Goal: Task Accomplishment & Management: Use online tool/utility

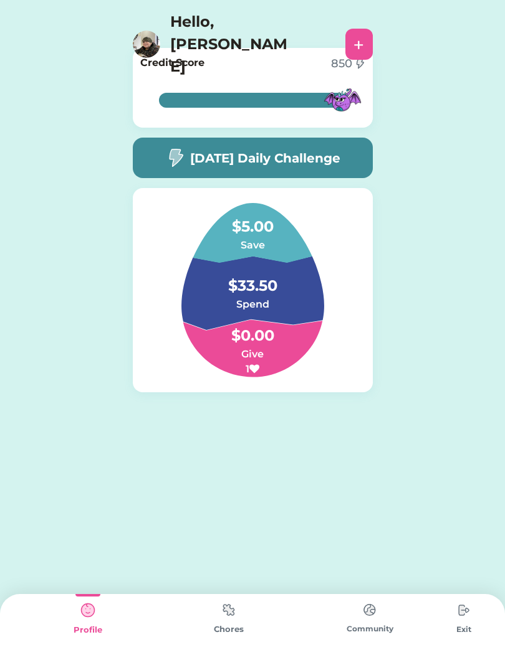
click at [240, 606] on img at bounding box center [228, 610] width 25 height 24
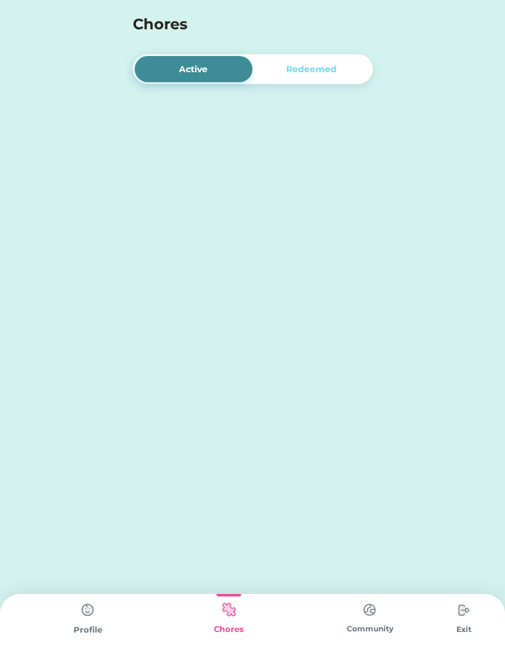
click at [234, 622] on img at bounding box center [228, 610] width 25 height 24
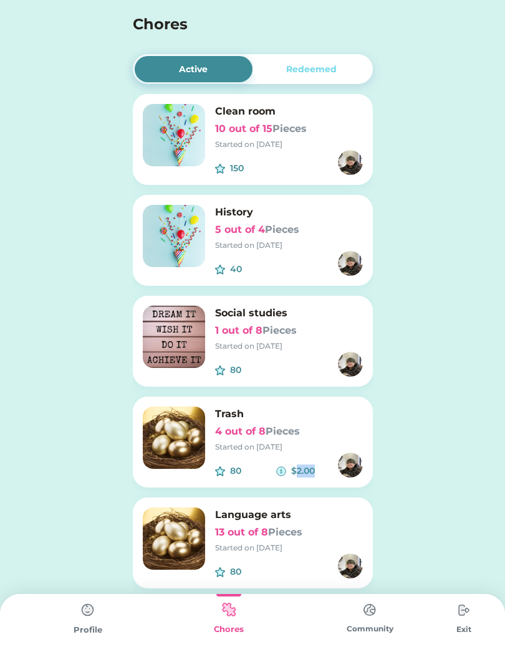
click at [431, 472] on div "Active Redeemed Clean room 10 out of 15 Pieces Started on [DATE] 150 $ History …" at bounding box center [252, 488] width 505 height 976
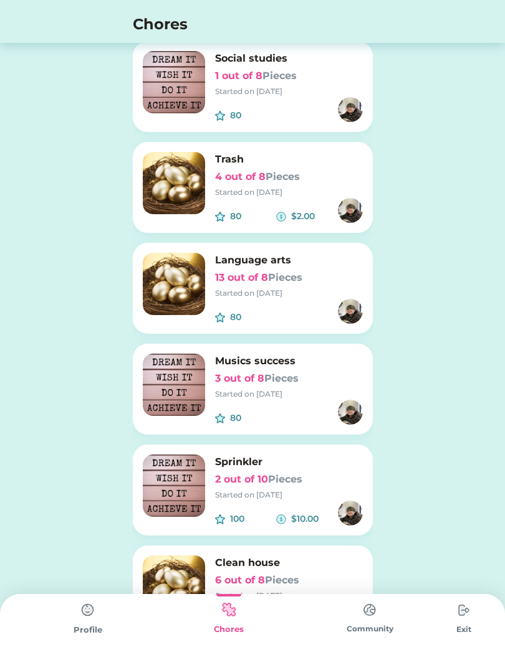
scroll to position [316, 0]
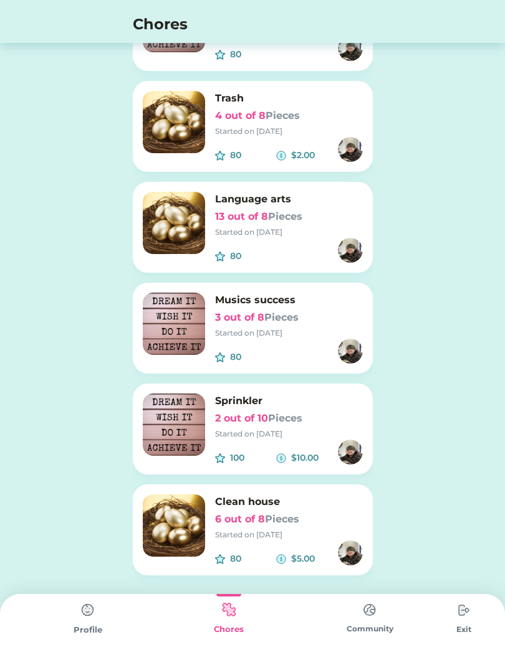
click at [310, 428] on div "Sprinkler 2 out of 10 Pieces Started on [DATE]" at bounding box center [289, 417] width 148 height 46
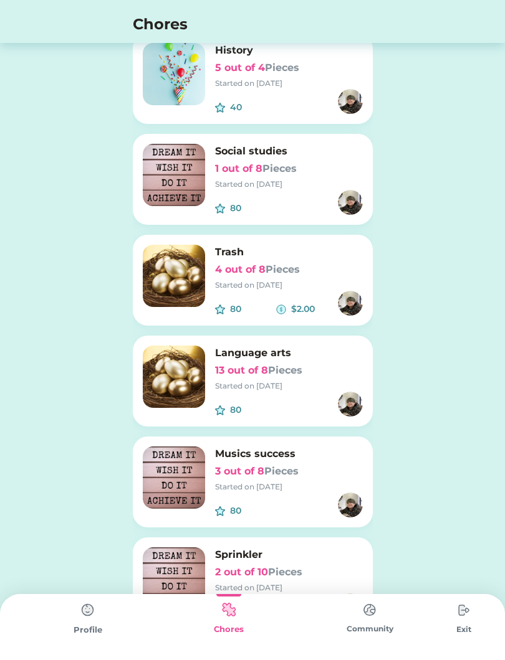
scroll to position [0, 0]
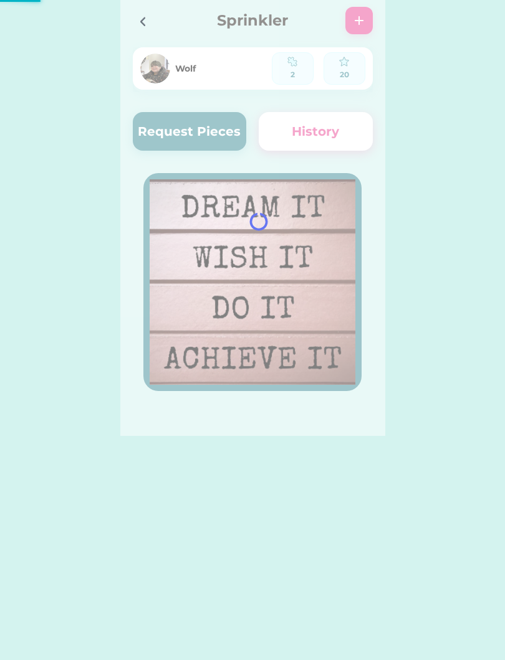
click at [230, 123] on div at bounding box center [252, 218] width 265 height 436
click at [227, 128] on div at bounding box center [252, 218] width 265 height 436
click at [230, 132] on div at bounding box center [252, 218] width 265 height 436
click at [219, 136] on div at bounding box center [252, 218] width 265 height 436
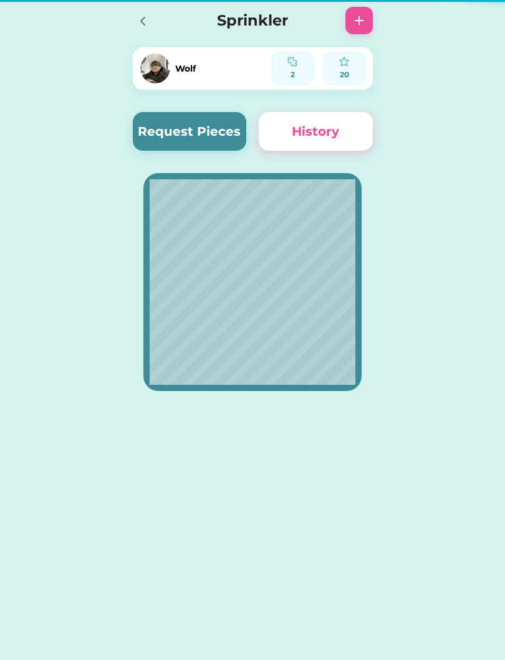
click at [227, 132] on button "Request Pieces" at bounding box center [190, 131] width 114 height 39
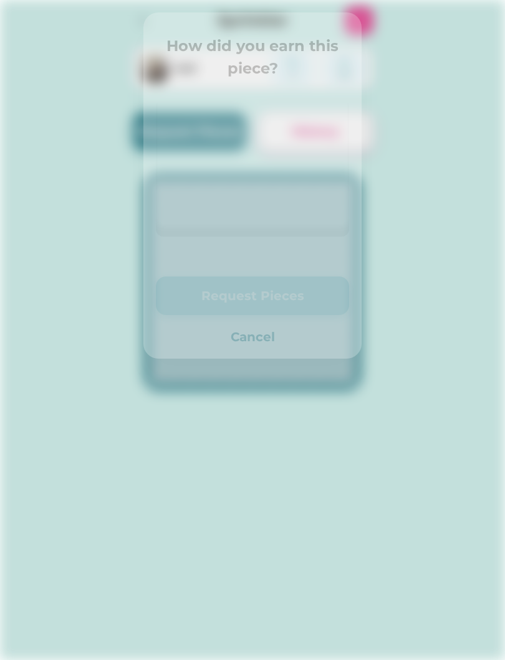
click at [0, 0] on div at bounding box center [0, 0] width 0 height 0
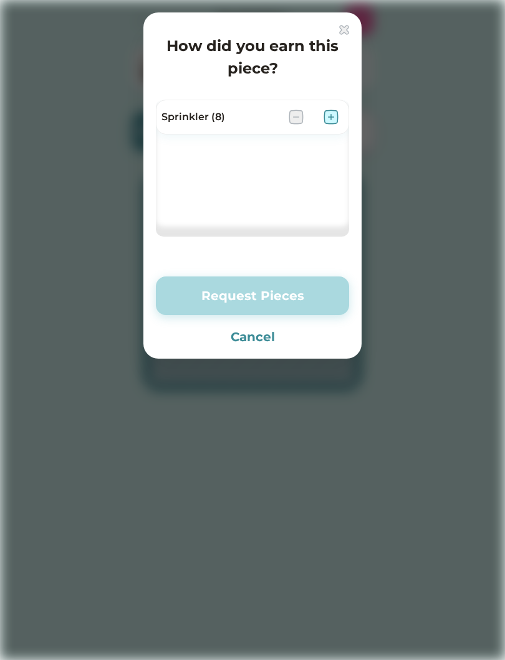
click at [327, 120] on img at bounding box center [330, 117] width 15 height 15
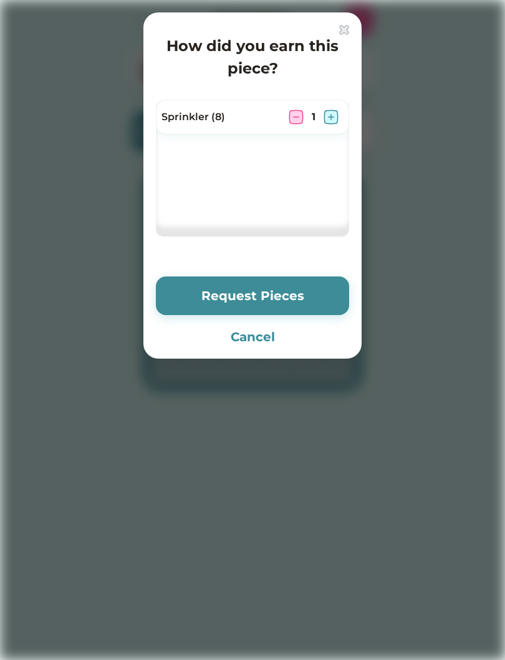
click at [326, 113] on img at bounding box center [330, 117] width 15 height 15
click at [333, 117] on img at bounding box center [330, 117] width 15 height 15
click at [333, 115] on img at bounding box center [330, 117] width 15 height 15
click at [280, 303] on button "Request Pieces" at bounding box center [252, 296] width 193 height 39
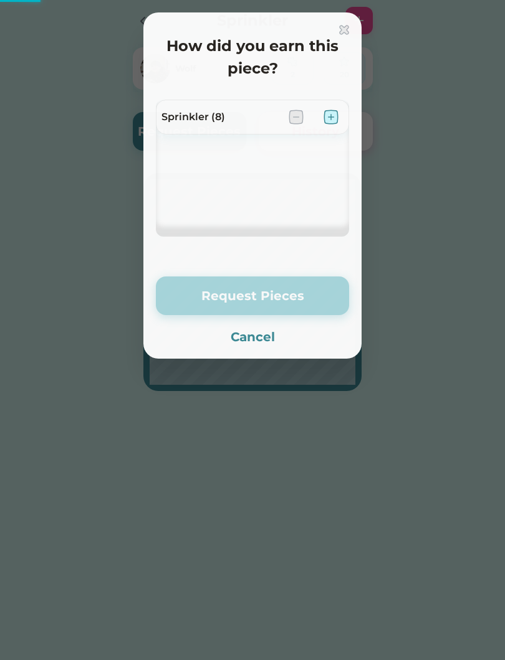
click at [300, 293] on button "Request Pieces" at bounding box center [252, 296] width 193 height 39
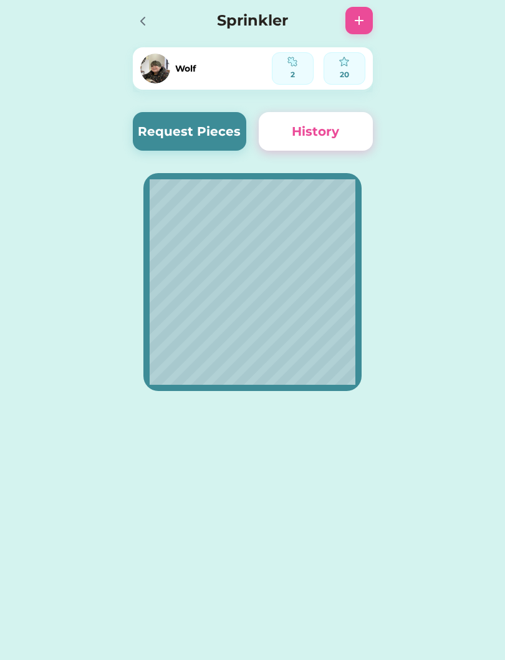
click at [149, 19] on icon at bounding box center [142, 21] width 15 height 15
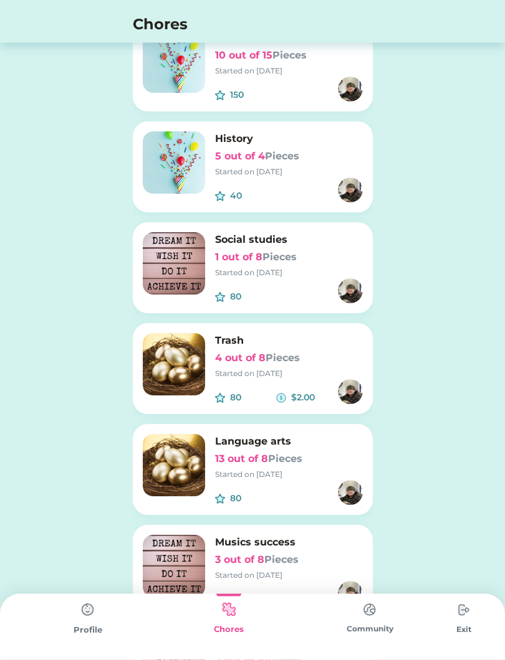
scroll to position [295, 0]
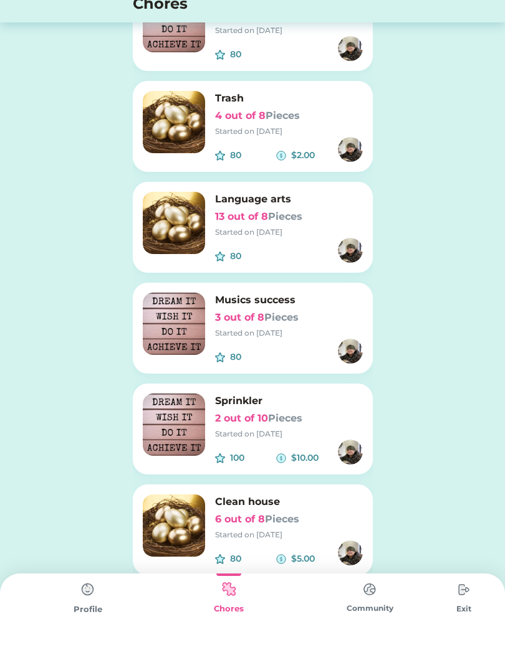
click at [298, 561] on div "80 $5.00" at bounding box center [289, 573] width 148 height 25
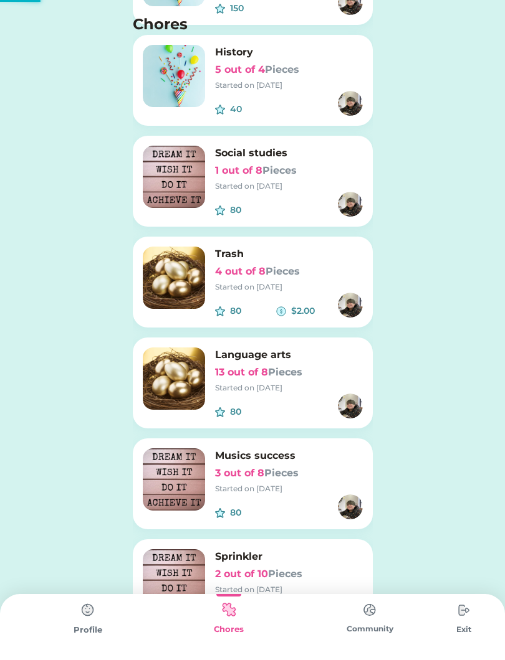
scroll to position [0, 0]
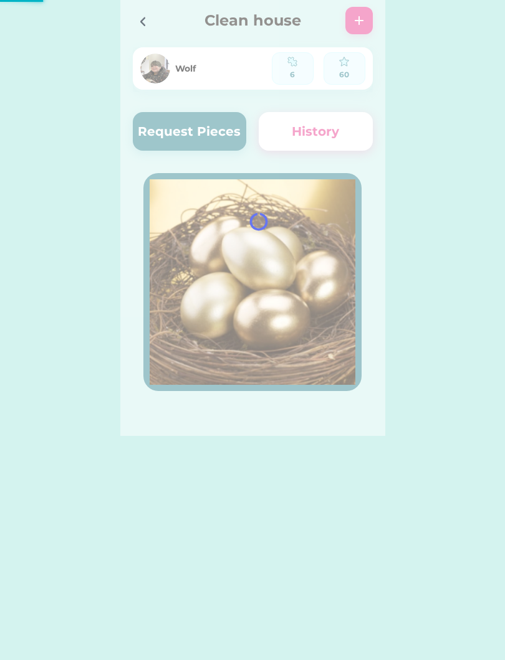
click at [219, 133] on div at bounding box center [252, 218] width 265 height 436
click at [217, 139] on button "Request Pieces" at bounding box center [190, 131] width 114 height 39
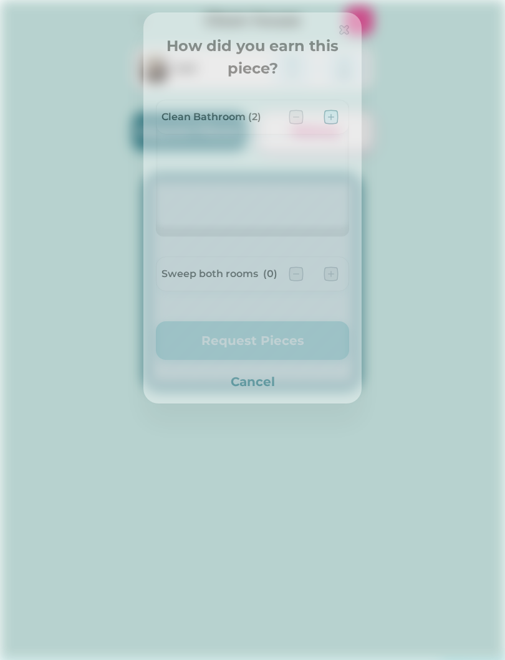
click at [225, 136] on div "Clean Bathroom (2)" at bounding box center [252, 122] width 193 height 45
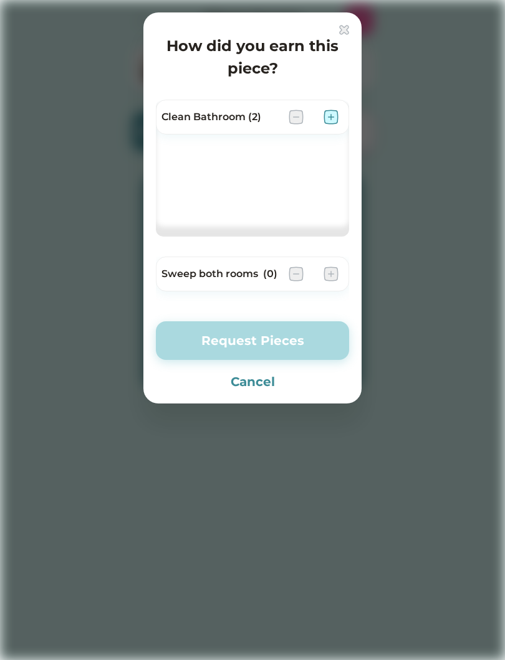
click at [338, 112] on img at bounding box center [330, 117] width 15 height 15
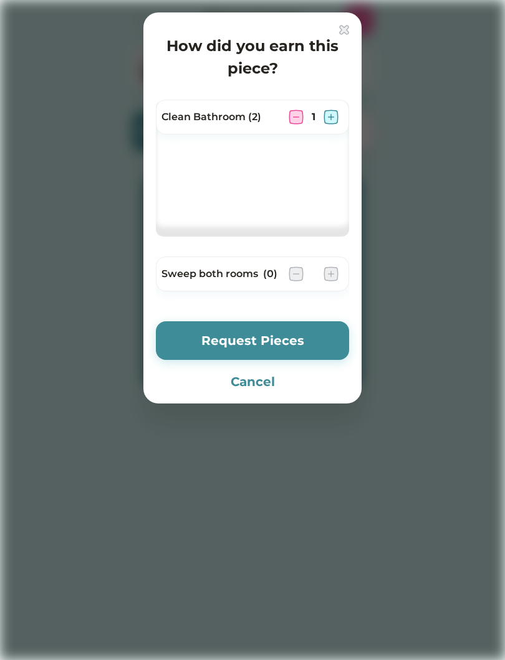
click at [331, 120] on img at bounding box center [330, 117] width 15 height 15
click at [302, 342] on button "Request Pieces" at bounding box center [252, 340] width 193 height 39
